Goal: Information Seeking & Learning: Learn about a topic

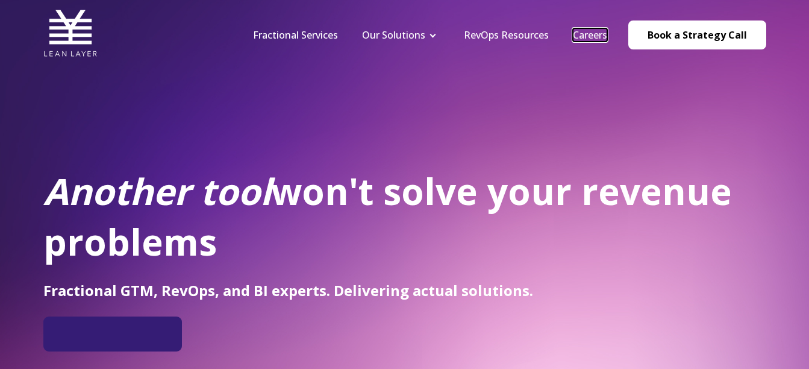
click at [585, 38] on link "Careers" at bounding box center [590, 34] width 34 height 13
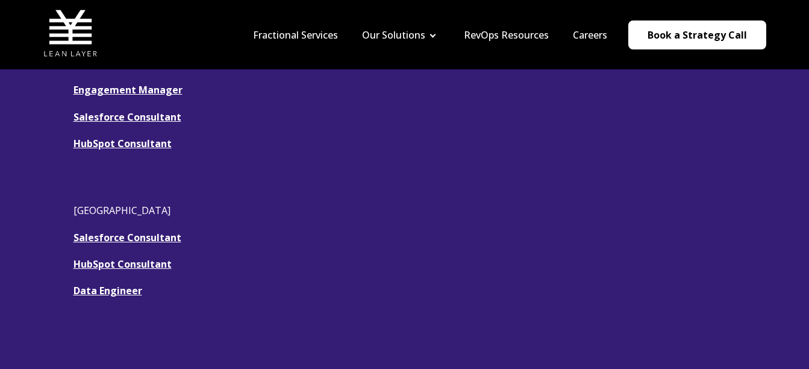
scroll to position [362, 0]
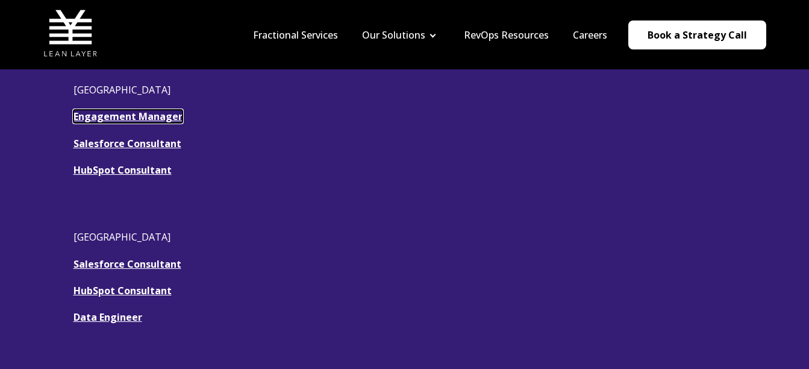
click at [150, 120] on link "Engagement Manager" at bounding box center [128, 116] width 109 height 13
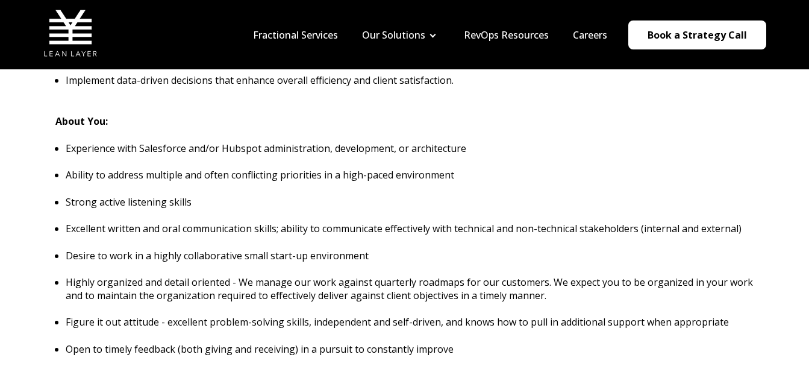
scroll to position [1205, 0]
